Goal: Navigation & Orientation: Find specific page/section

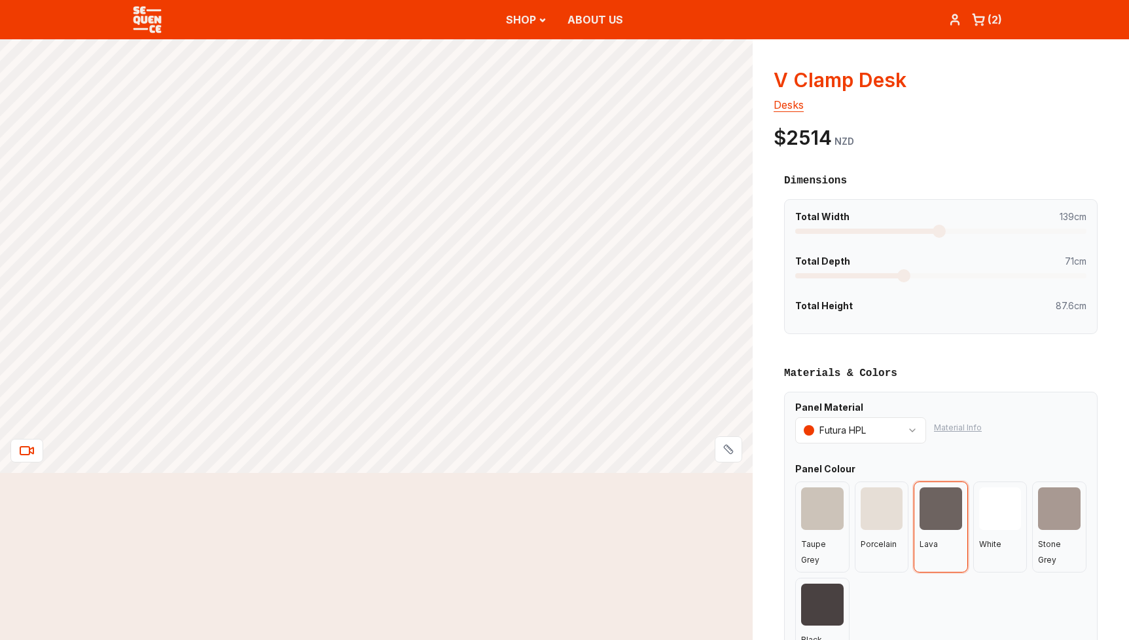
click at [154, 22] on img at bounding box center [147, 19] width 39 height 39
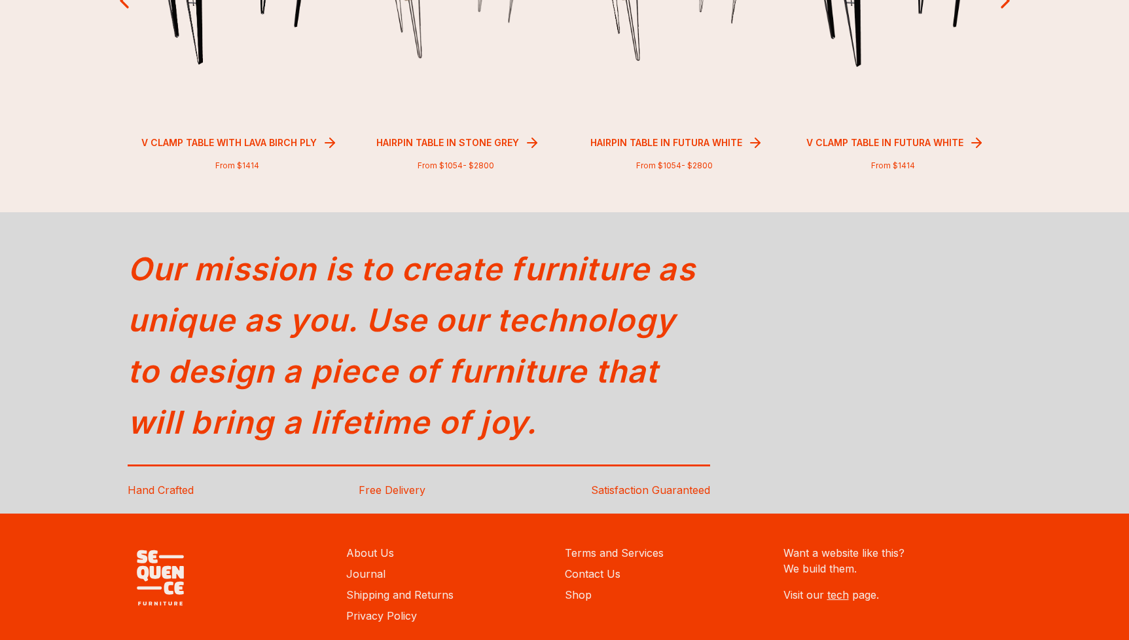
scroll to position [1403, 0]
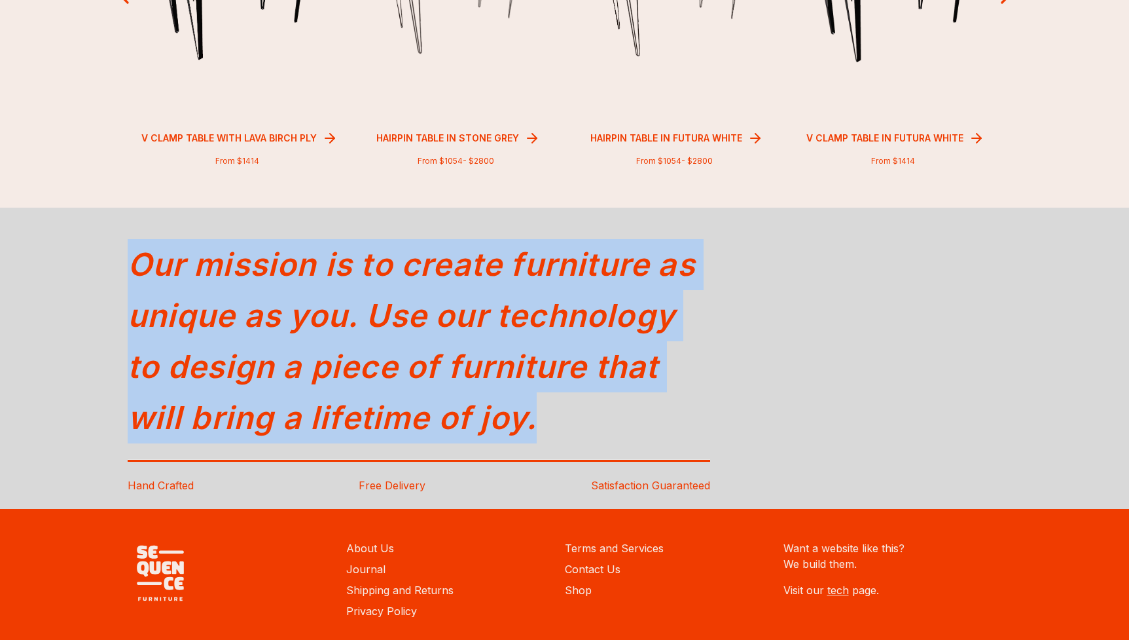
drag, startPoint x: 131, startPoint y: 259, endPoint x: 574, endPoint y: 424, distance: 472.9
click at [561, 433] on div "Our mission is to create furniture as unique as you. Use our technology to desi…" at bounding box center [419, 341] width 583 height 236
copy div "Our mission is to create furniture as unique as you. Use our technology to desi…"
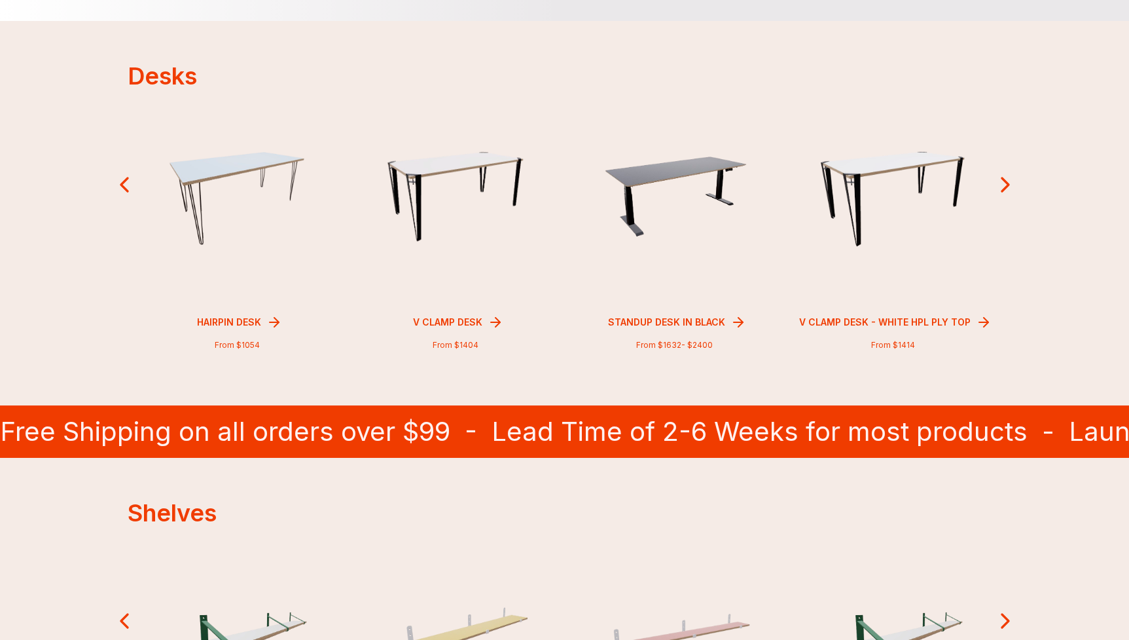
scroll to position [0, 0]
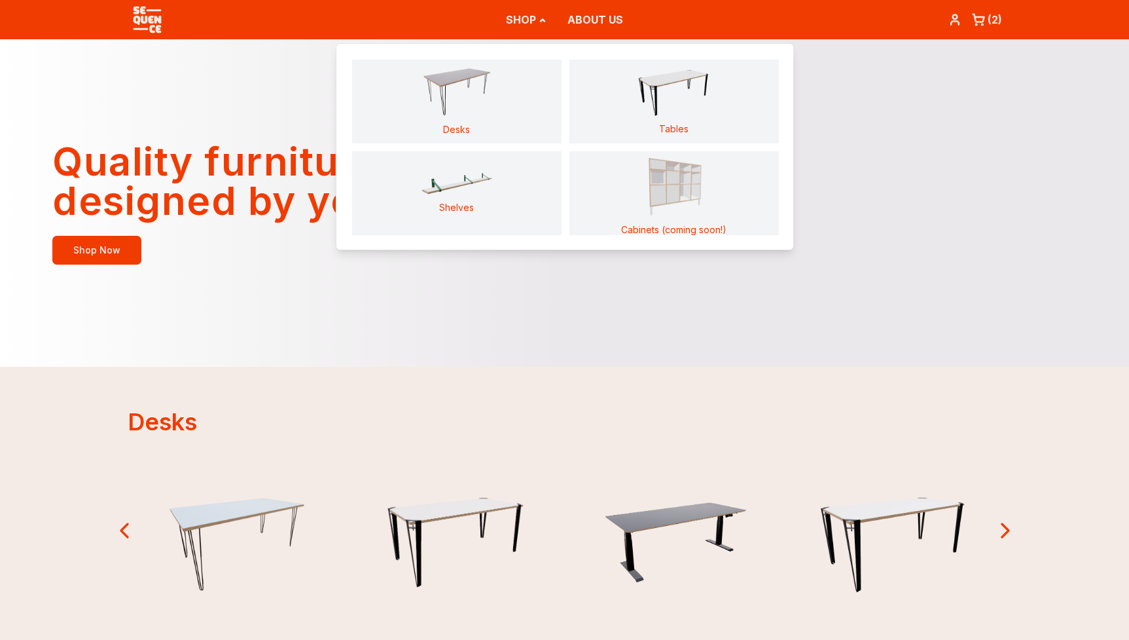
click at [471, 102] on img "Main" at bounding box center [456, 92] width 73 height 51
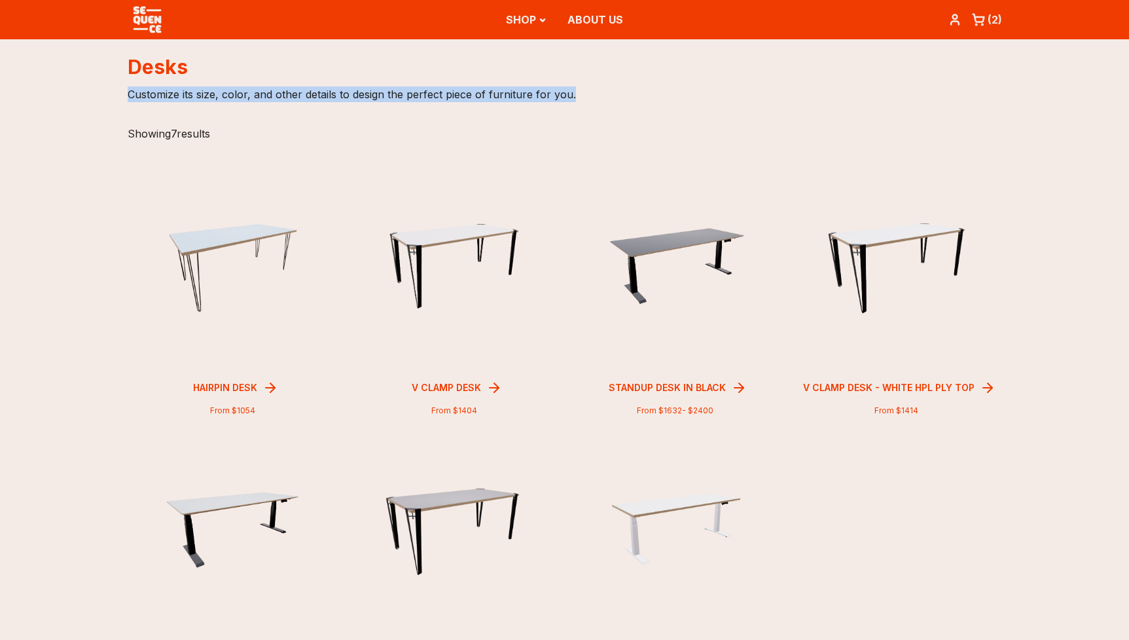
drag, startPoint x: 128, startPoint y: 94, endPoint x: 639, endPoint y: 94, distance: 511.3
click at [639, 94] on p "Customize its size, color, and other details to design the perfect piece of fur…" at bounding box center [565, 94] width 875 height 31
copy p "Customize its size, color, and other details to design the perfect piece of fur…"
